Goal: Information Seeking & Learning: Learn about a topic

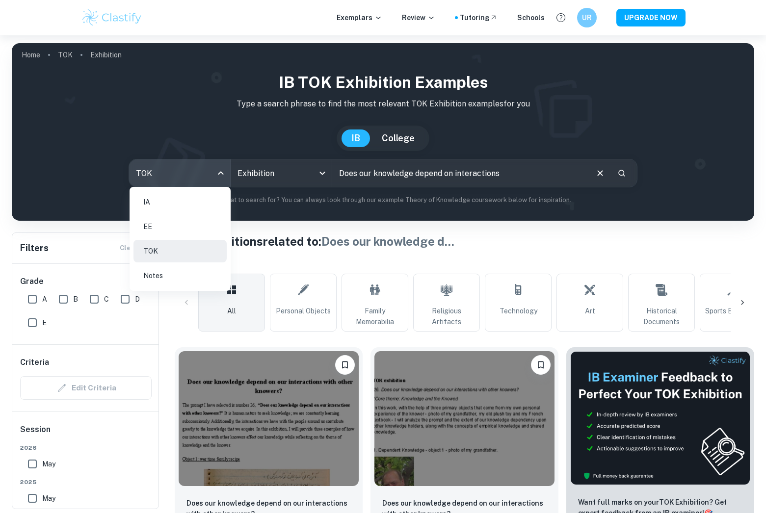
click at [157, 226] on li "EE" at bounding box center [179, 226] width 93 height 23
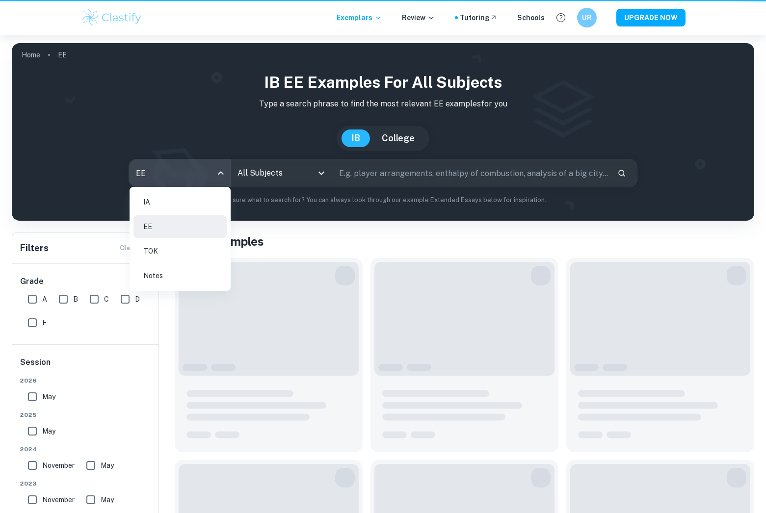
click at [177, 162] on body "We value your privacy We use cookies to enhance your browsing experience, serve…" at bounding box center [383, 291] width 766 height 513
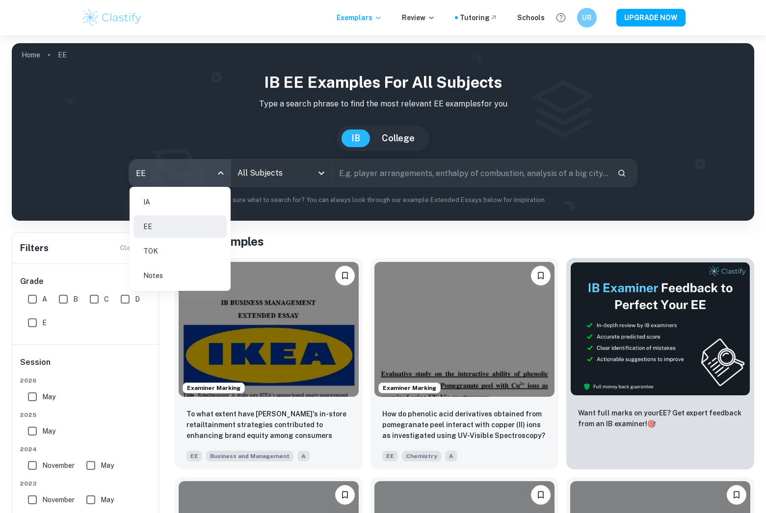
click at [161, 200] on li "IA" at bounding box center [179, 202] width 93 height 23
type input "ia"
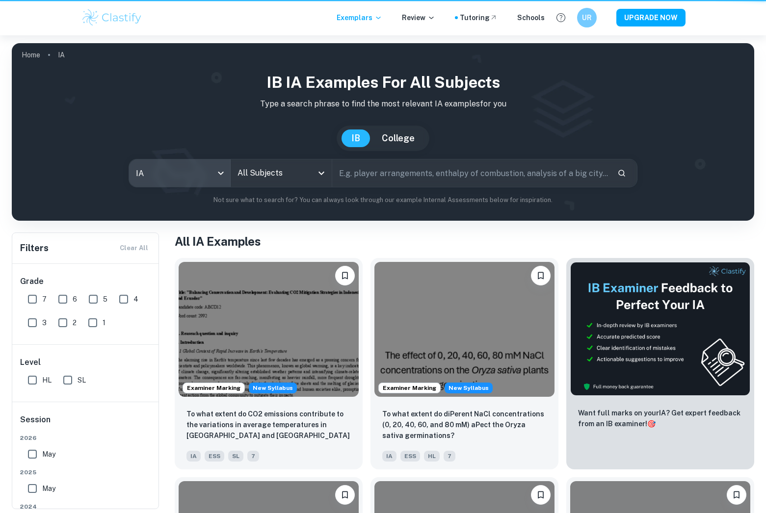
click at [298, 174] on input "All Subjects" at bounding box center [274, 173] width 78 height 19
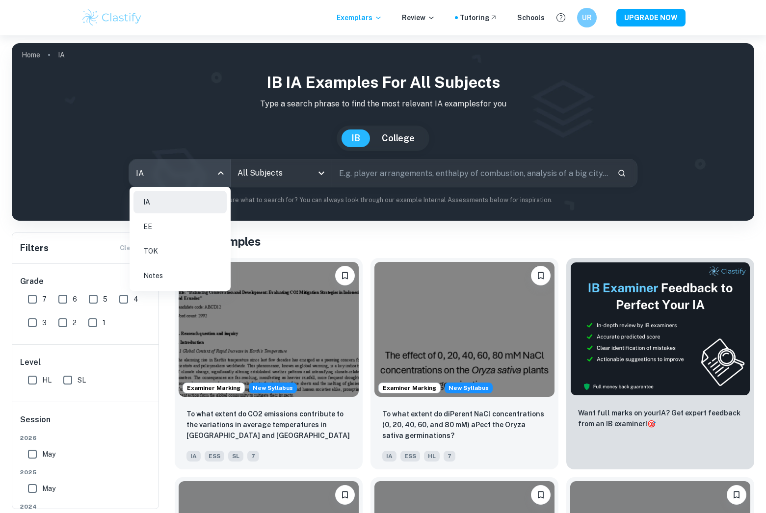
click at [146, 180] on body "We value your privacy We use cookies to enhance your browsing experience, serve…" at bounding box center [383, 291] width 766 height 513
click at [263, 172] on div at bounding box center [383, 256] width 766 height 513
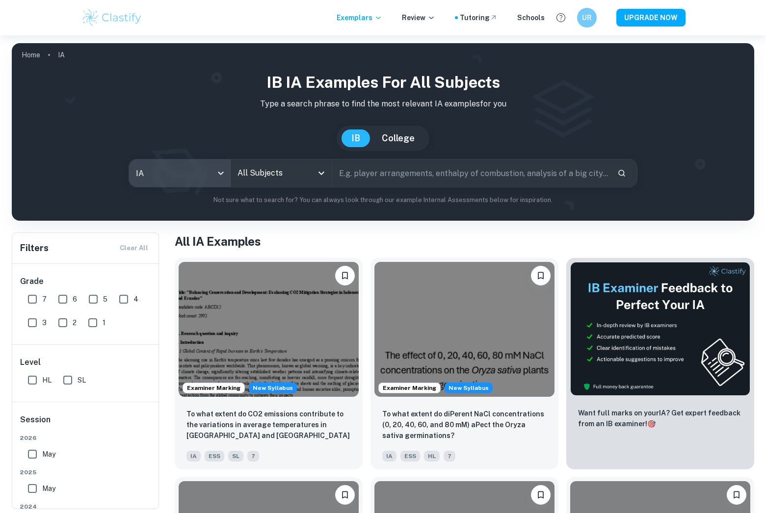
click at [264, 172] on input "All Subjects" at bounding box center [274, 173] width 78 height 19
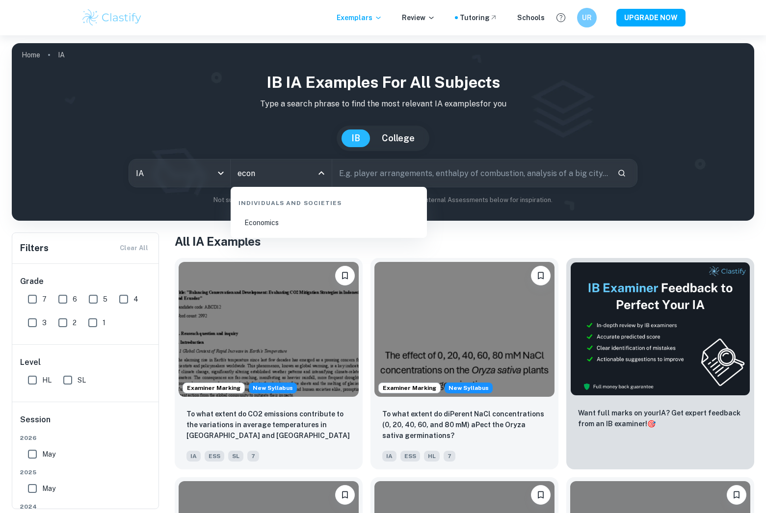
click at [299, 229] on li "Economics" at bounding box center [329, 222] width 188 height 23
type input "Economics"
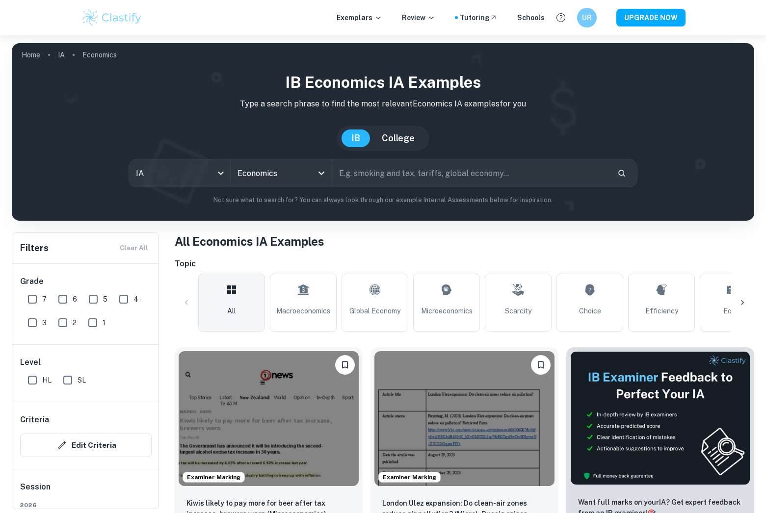
scroll to position [245, 0]
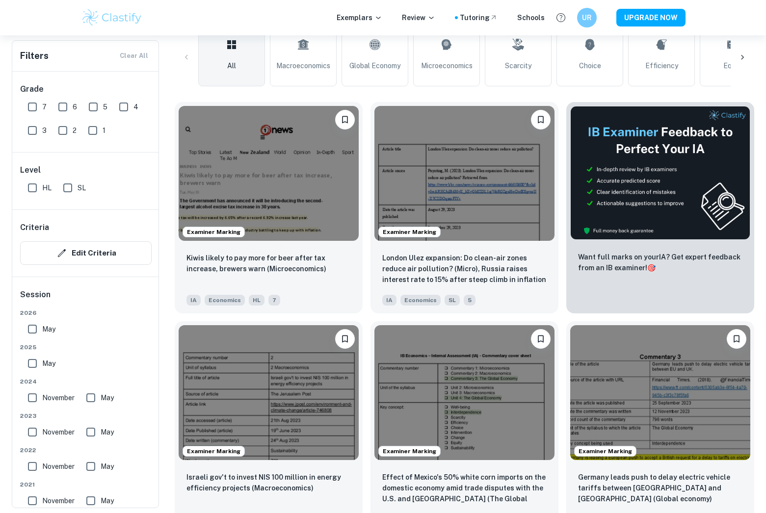
click at [30, 105] on input "7" at bounding box center [33, 107] width 20 height 20
checkbox input "true"
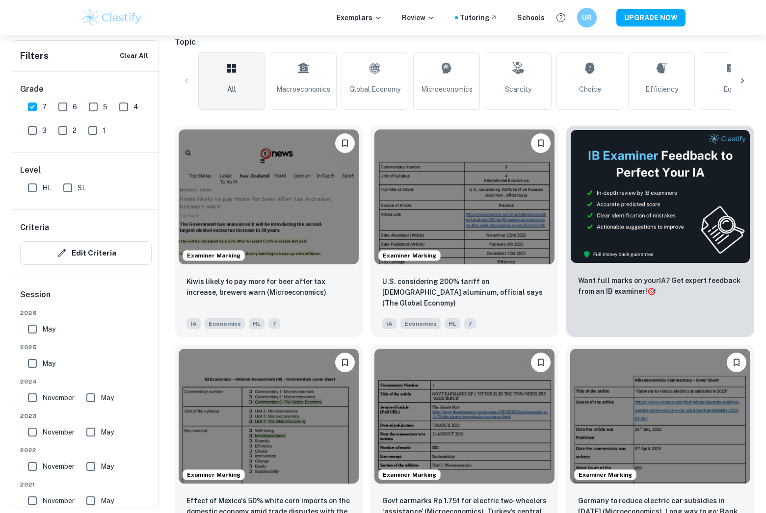
click at [31, 190] on input "HL" at bounding box center [33, 188] width 20 height 20
checkbox input "true"
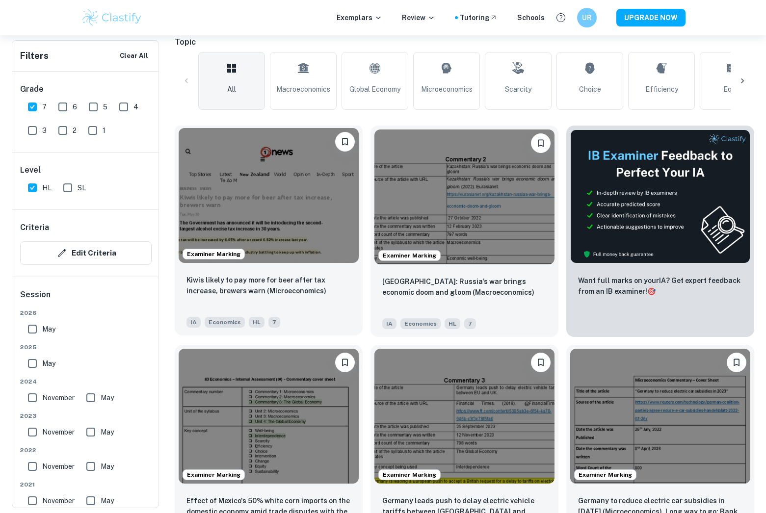
click at [317, 230] on img at bounding box center [269, 195] width 180 height 135
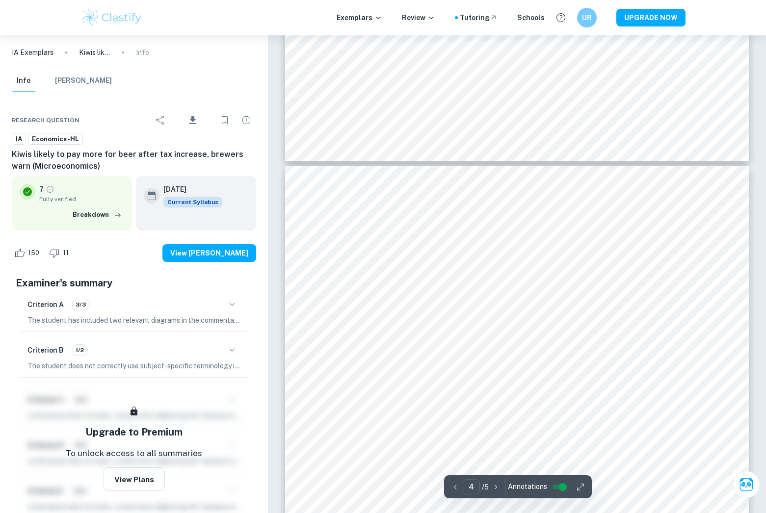
scroll to position [2010, 0]
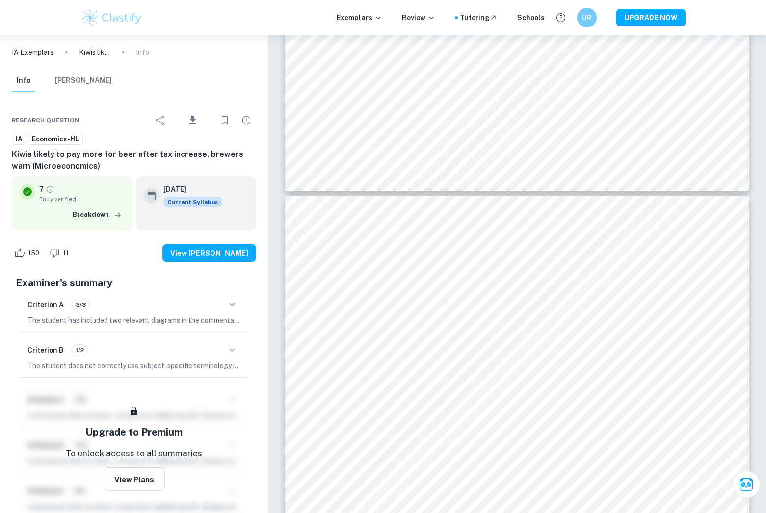
type input "3"
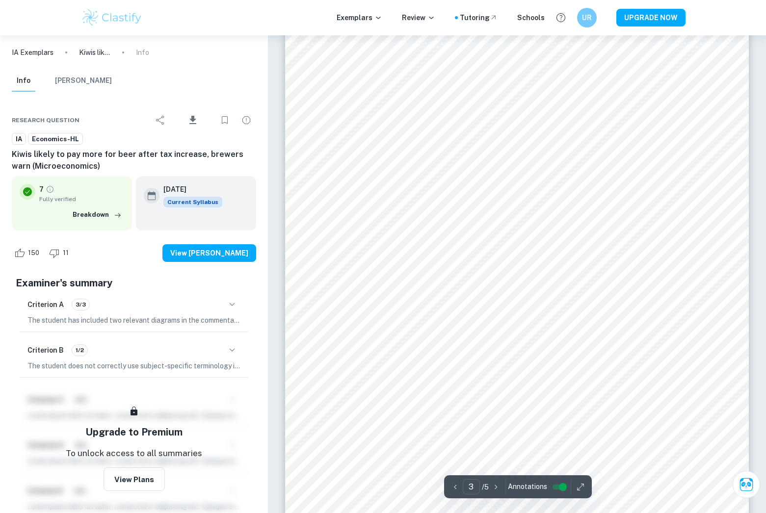
scroll to position [1569, 0]
